Goal: Task Accomplishment & Management: Use online tool/utility

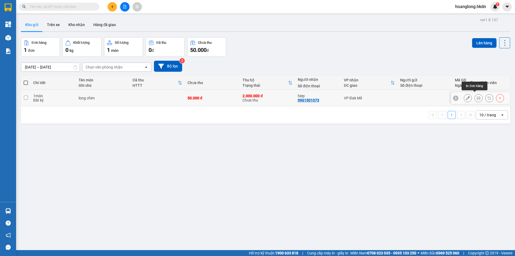
click at [476, 96] on icon at bounding box center [478, 98] width 4 height 4
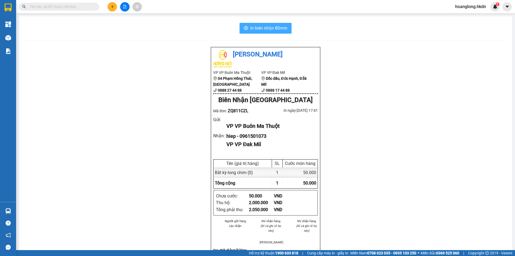
click at [279, 31] on span "In biên nhận 80mm" at bounding box center [268, 28] width 37 height 7
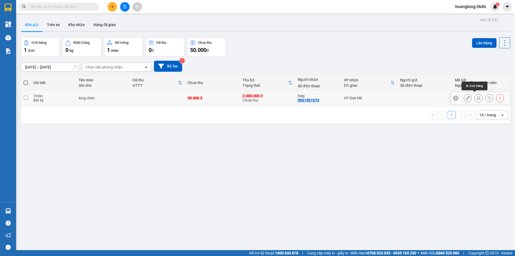
click at [476, 96] on icon at bounding box center [478, 98] width 4 height 4
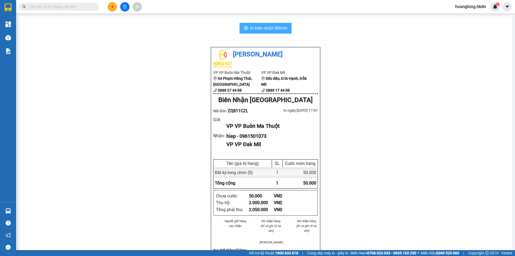
click at [250, 31] on span "In biên nhận 80mm" at bounding box center [268, 28] width 37 height 7
